Goal: Navigation & Orientation: Go to known website

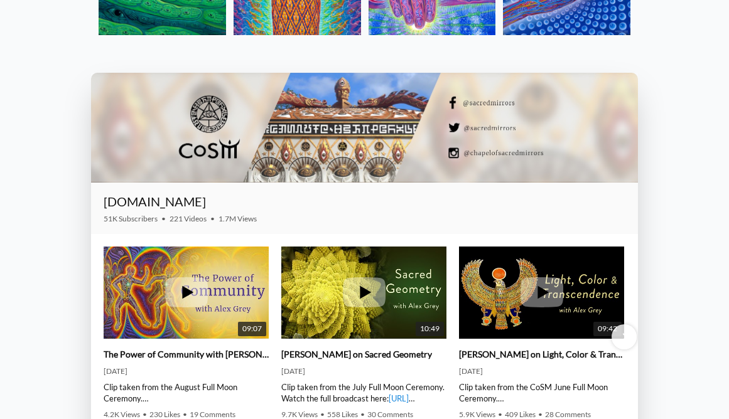
scroll to position [1504, 0]
